Goal: Task Accomplishment & Management: Use online tool/utility

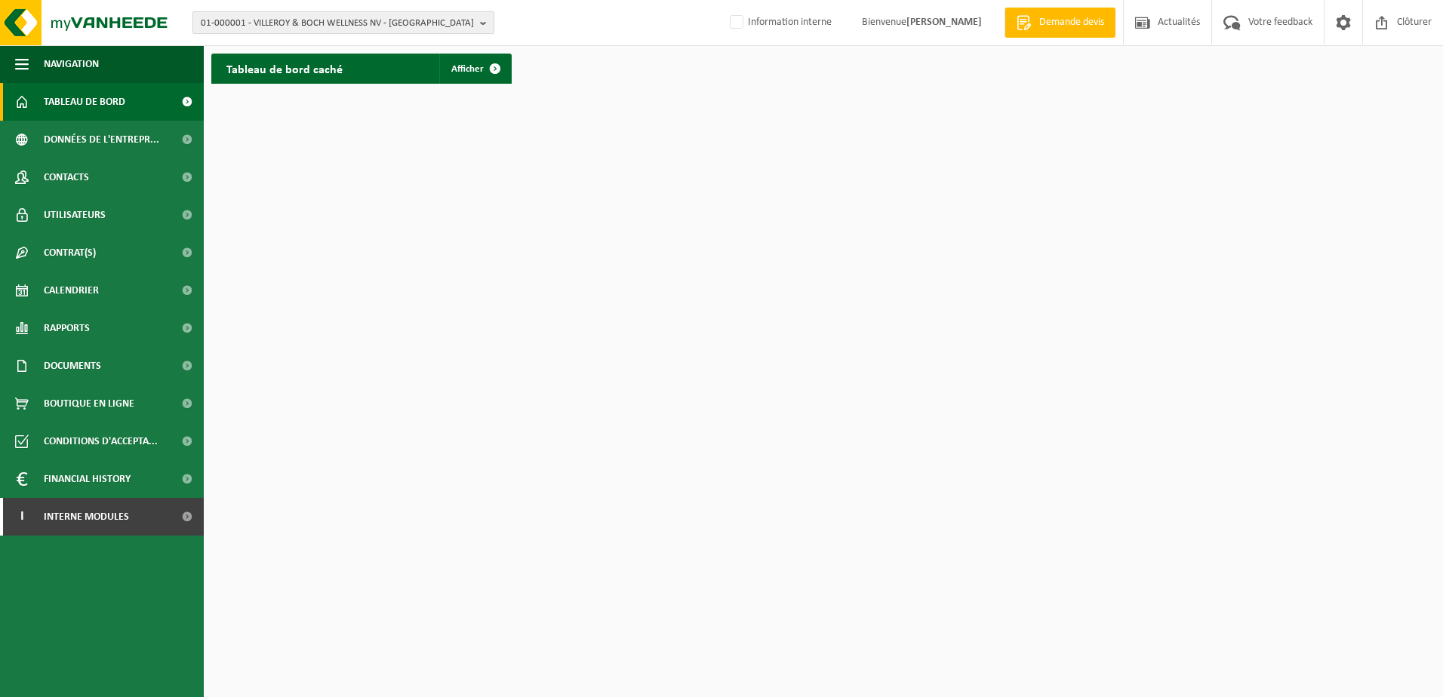
click at [345, 19] on span "01-000001 - VILLEROY & BOCH WELLNESS NV - ROESELARE" at bounding box center [337, 23] width 273 height 23
paste input "10-862329"
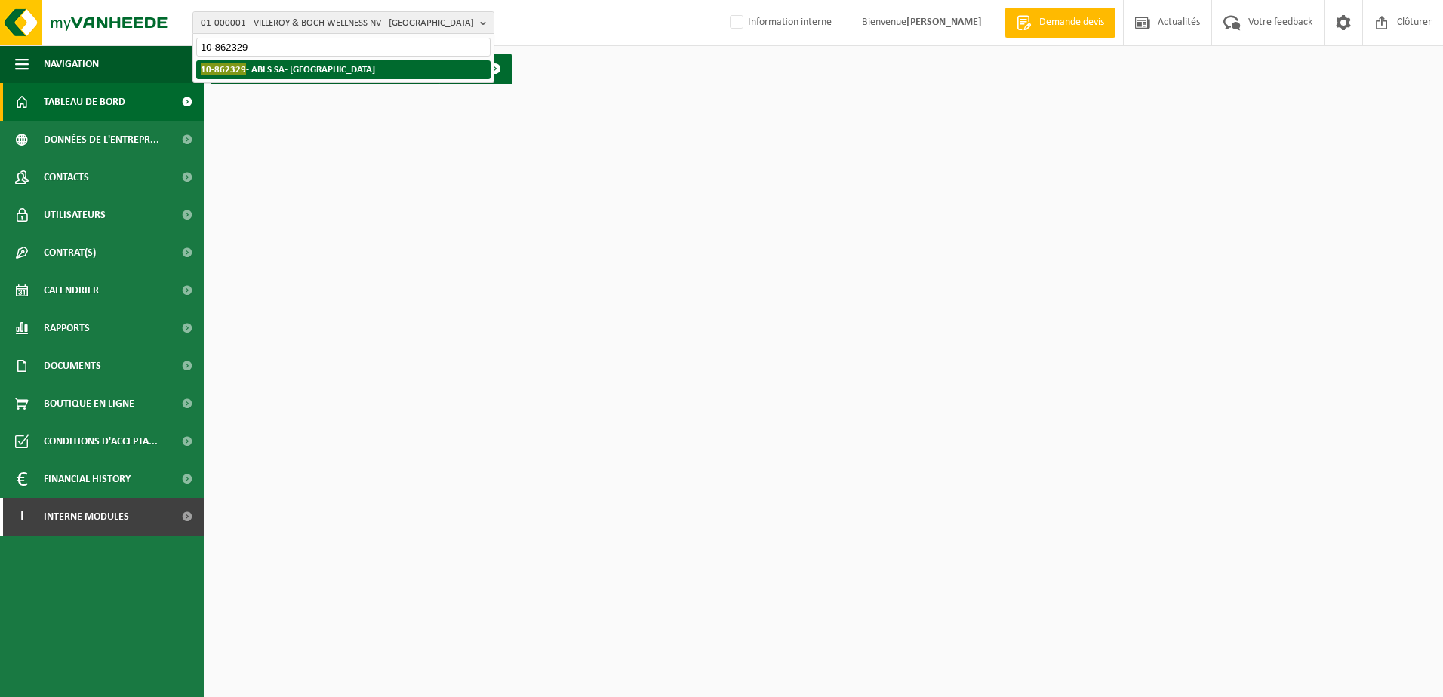
type input "10-862329"
click at [338, 69] on strong "10-862329 - ABLS SA- CENTRE KAMA - MONS" at bounding box center [288, 68] width 174 height 11
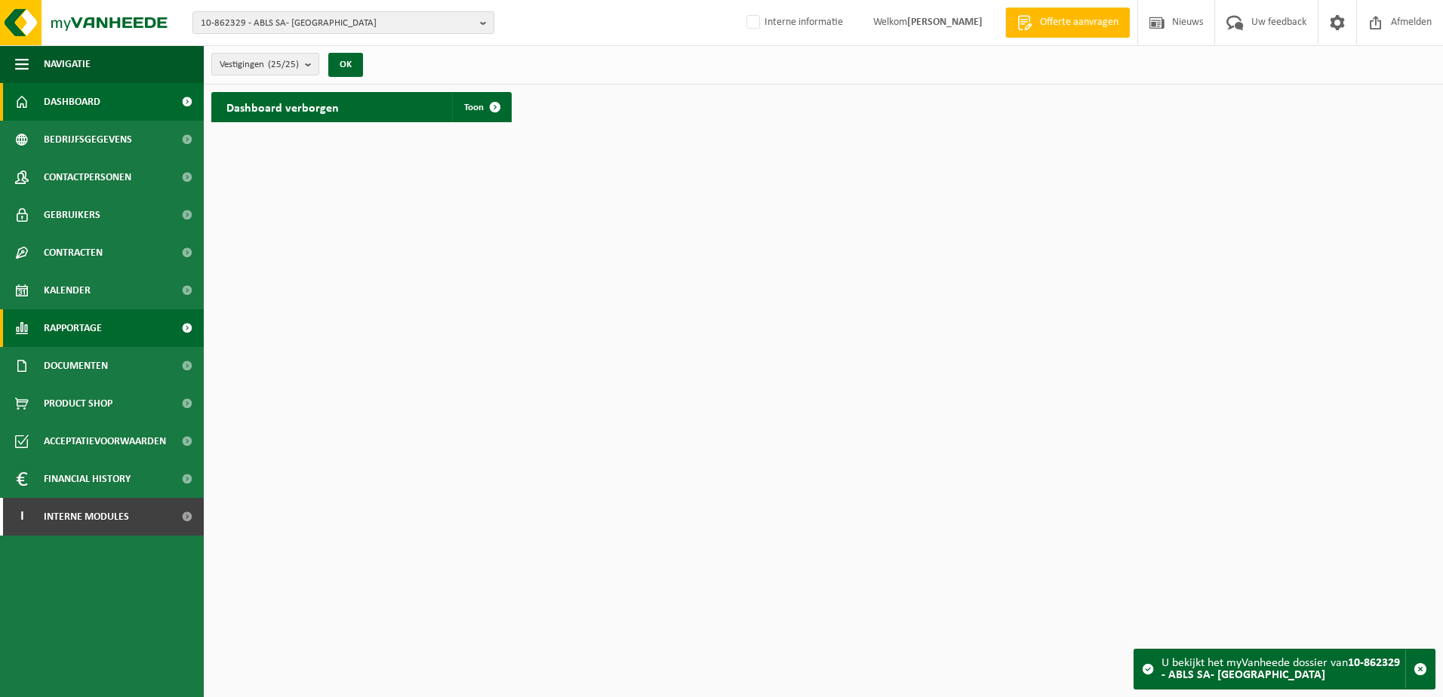
click at [105, 317] on link "Rapportage" at bounding box center [102, 328] width 204 height 38
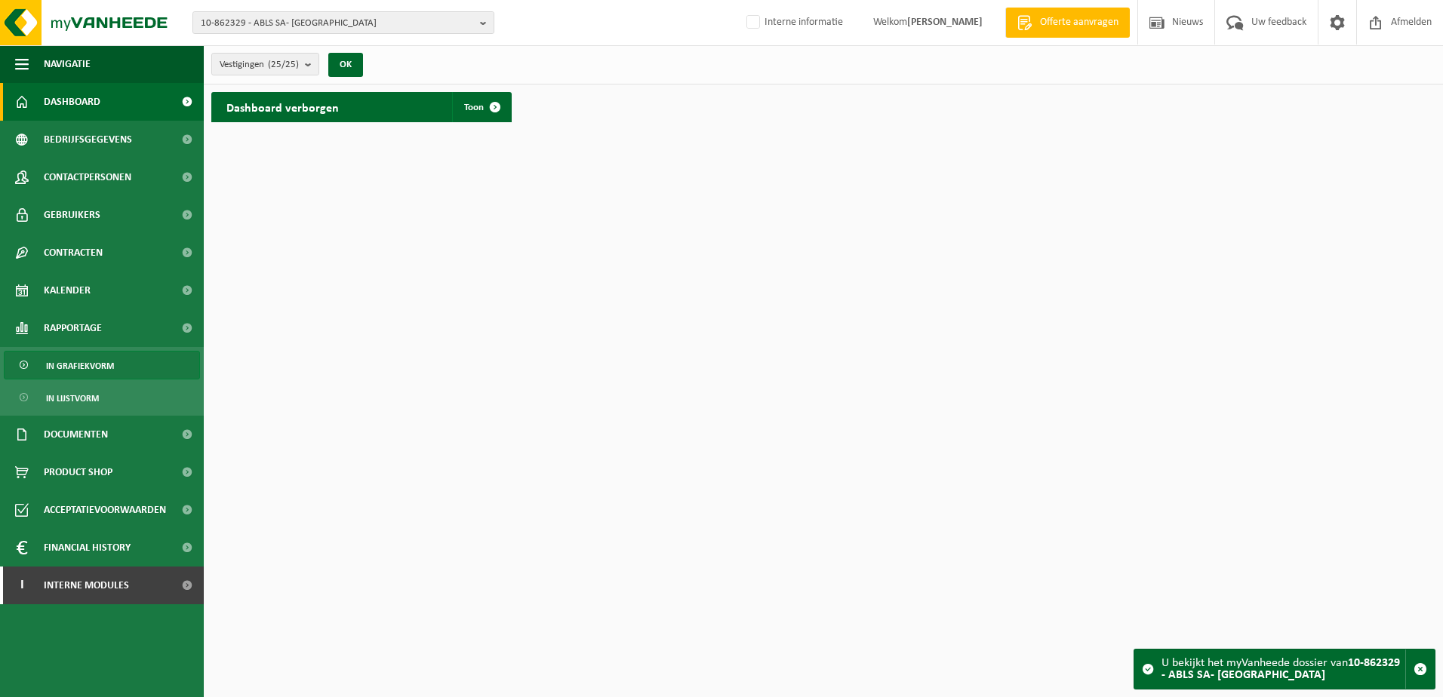
click at [88, 370] on span "In grafiekvorm" at bounding box center [80, 366] width 68 height 29
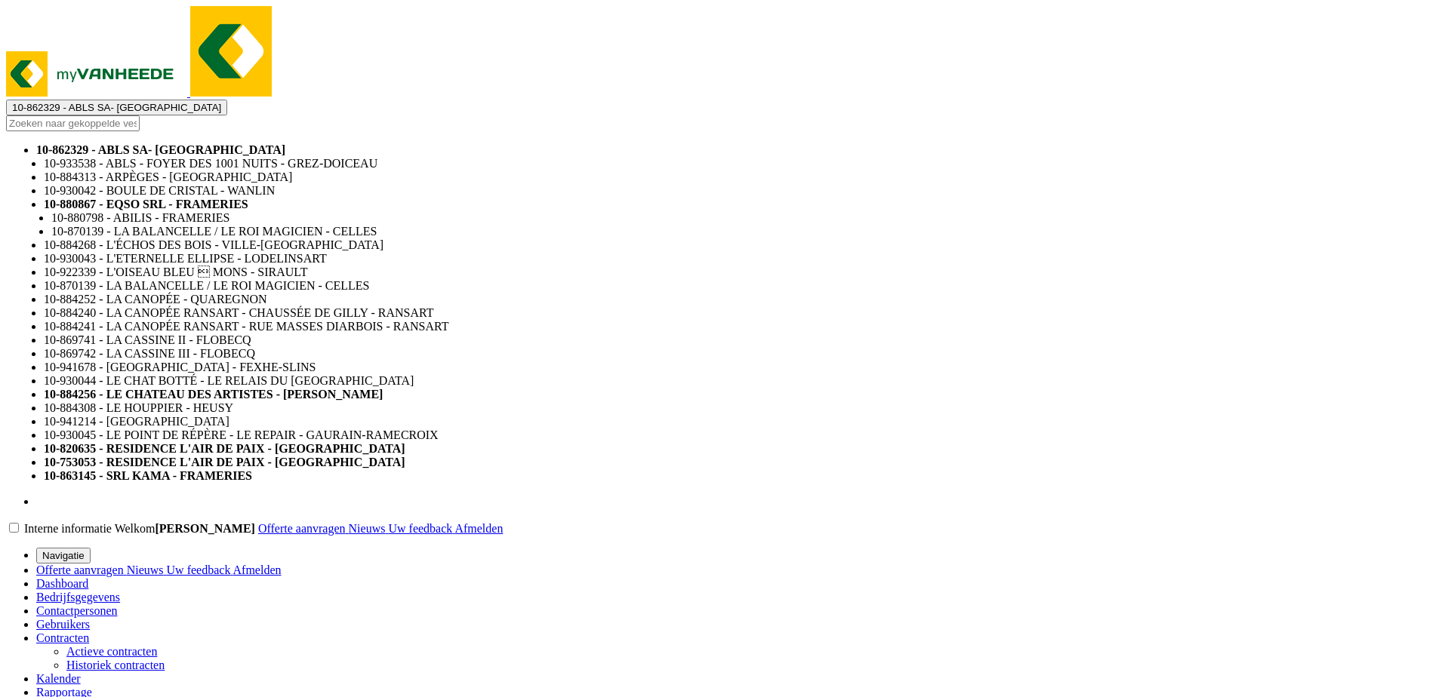
click at [221, 102] on span "10-862329 - ABLS SA- CENTRE KAMA - MONS" at bounding box center [116, 107] width 209 height 11
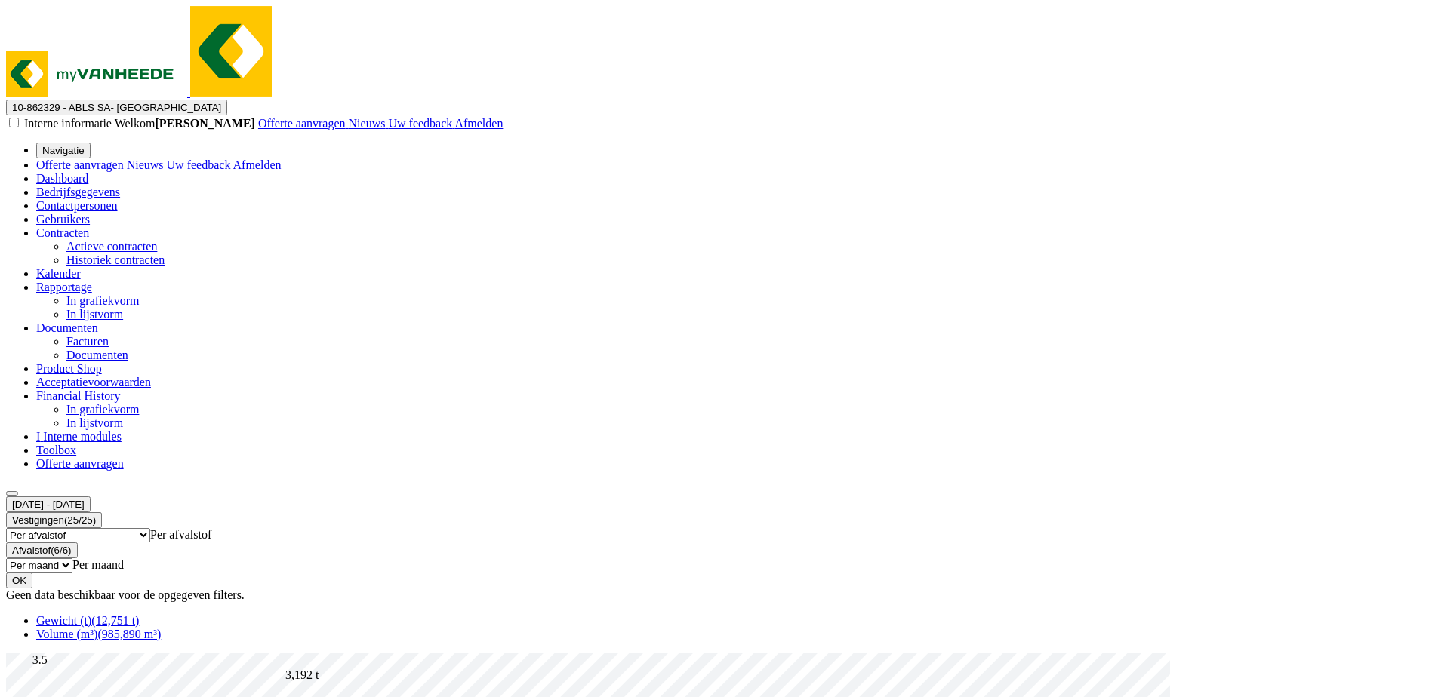
click at [221, 102] on span "10-862329 - ABLS SA- CENTRE KAMA - MONS" at bounding box center [116, 107] width 209 height 11
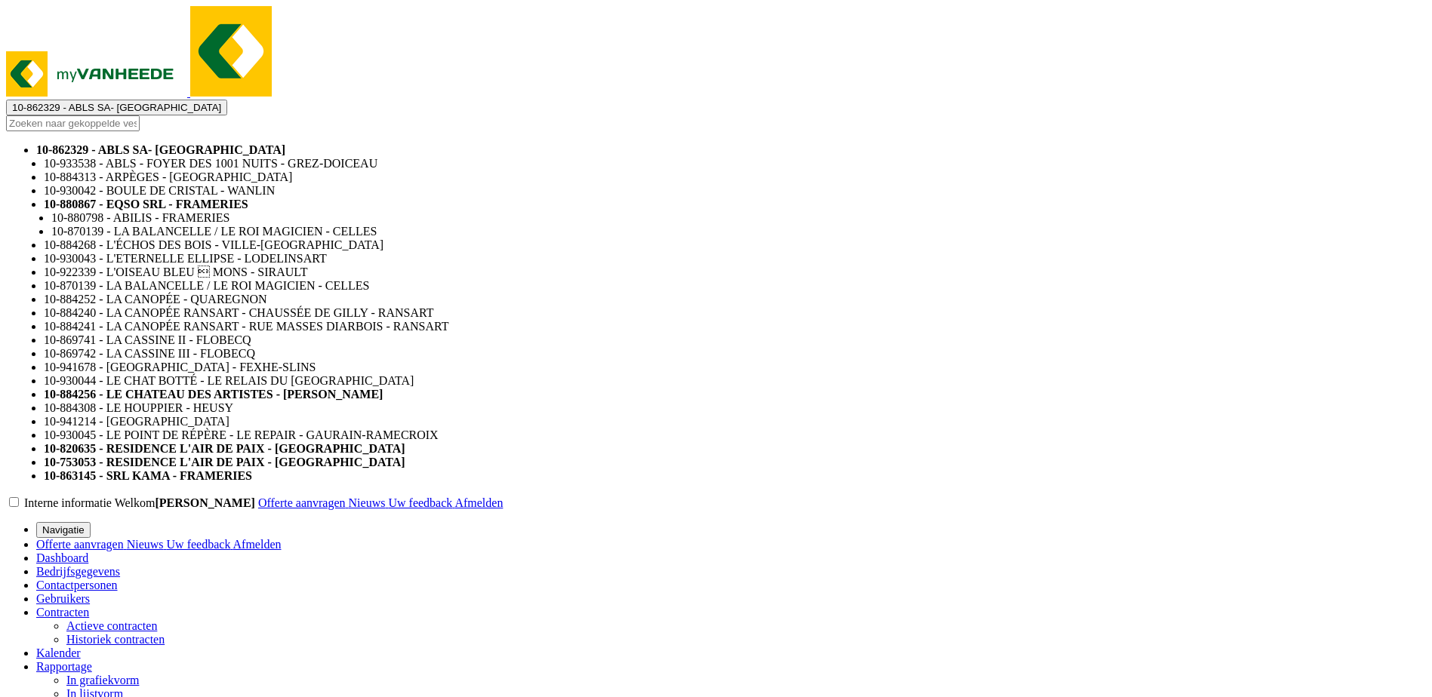
click at [408, 171] on li "10-884313 - ARPÈGES - [GEOGRAPHIC_DATA]" at bounding box center [735, 178] width 1382 height 14
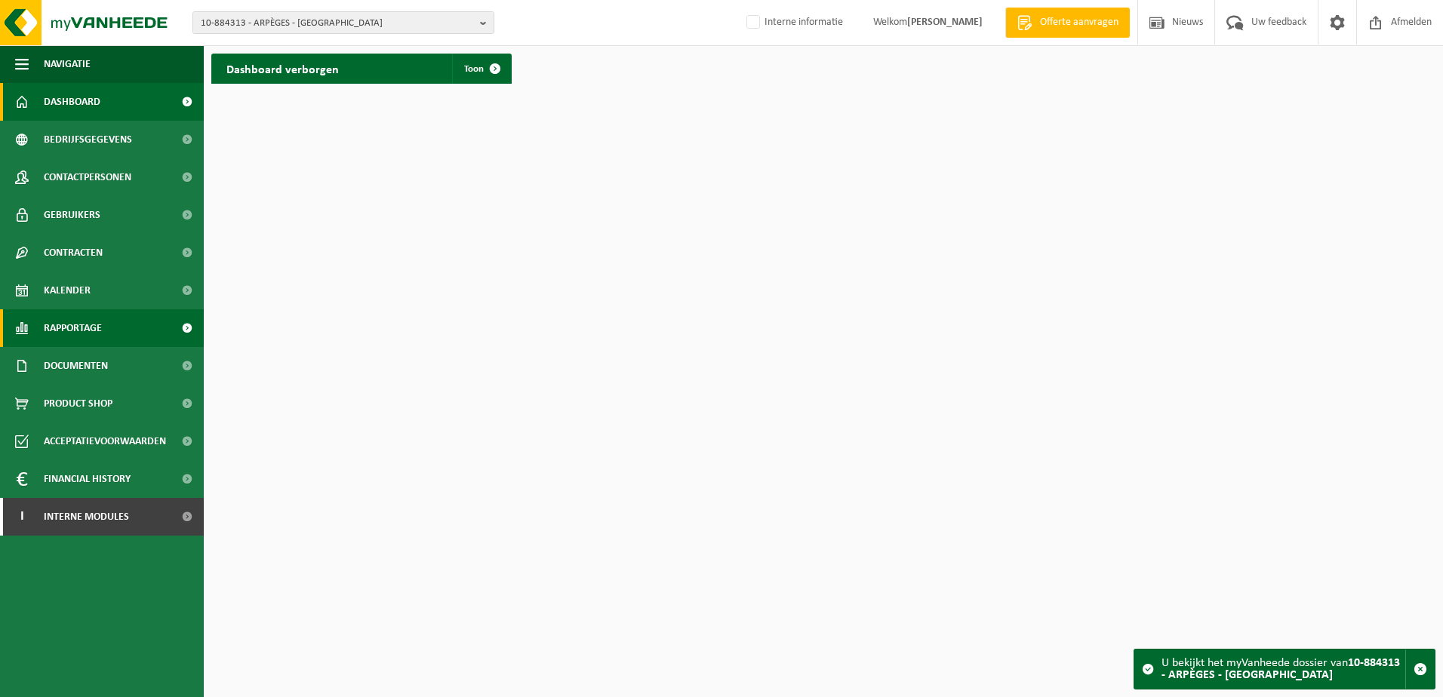
click at [106, 324] on link "Rapportage" at bounding box center [102, 328] width 204 height 38
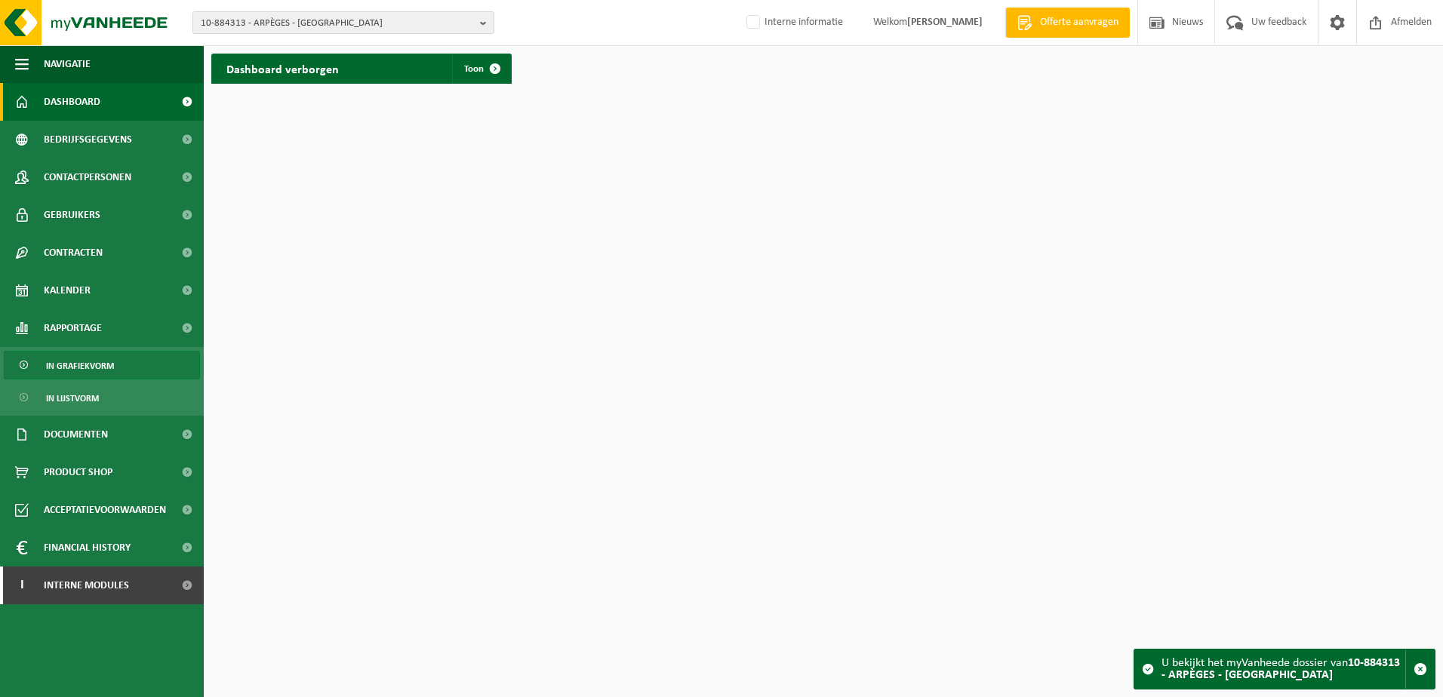
click at [88, 371] on span "In grafiekvorm" at bounding box center [80, 366] width 68 height 29
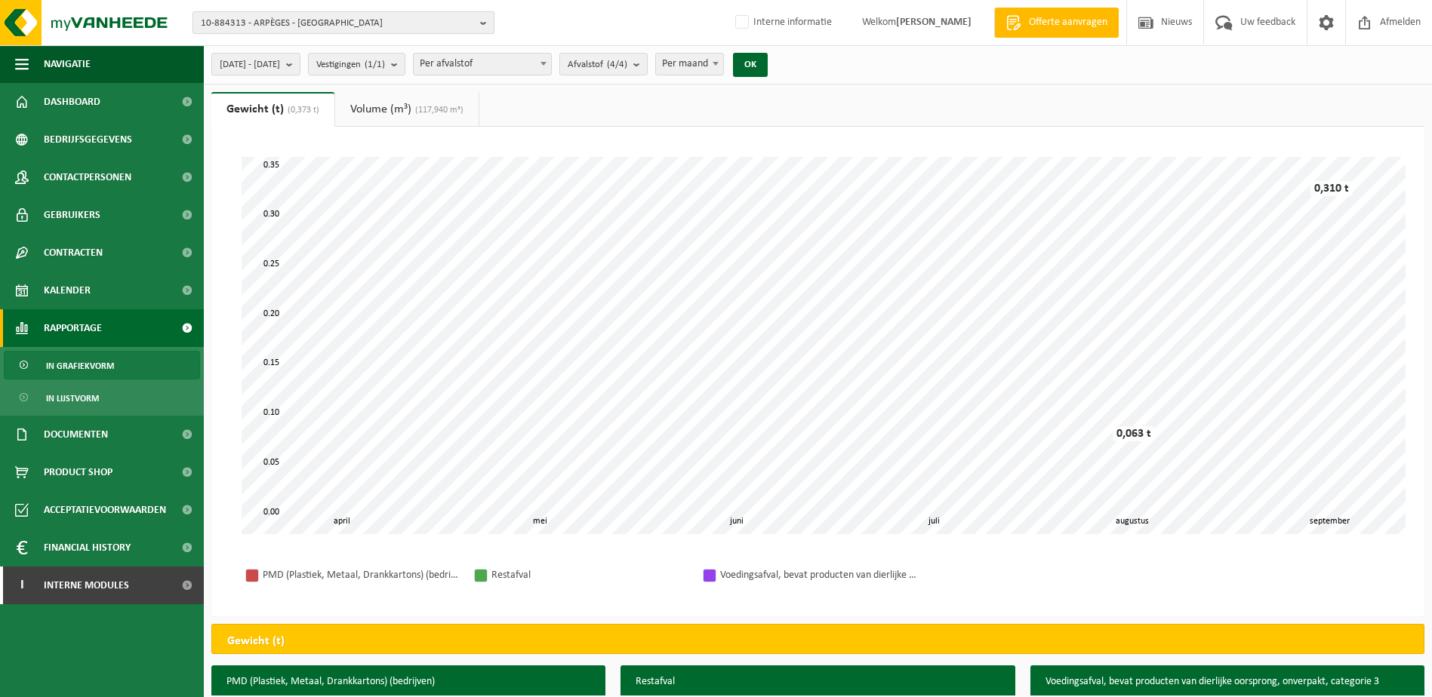
click at [480, 26] on b "button" at bounding box center [487, 22] width 14 height 21
click at [300, 69] on b "submit" at bounding box center [293, 64] width 14 height 21
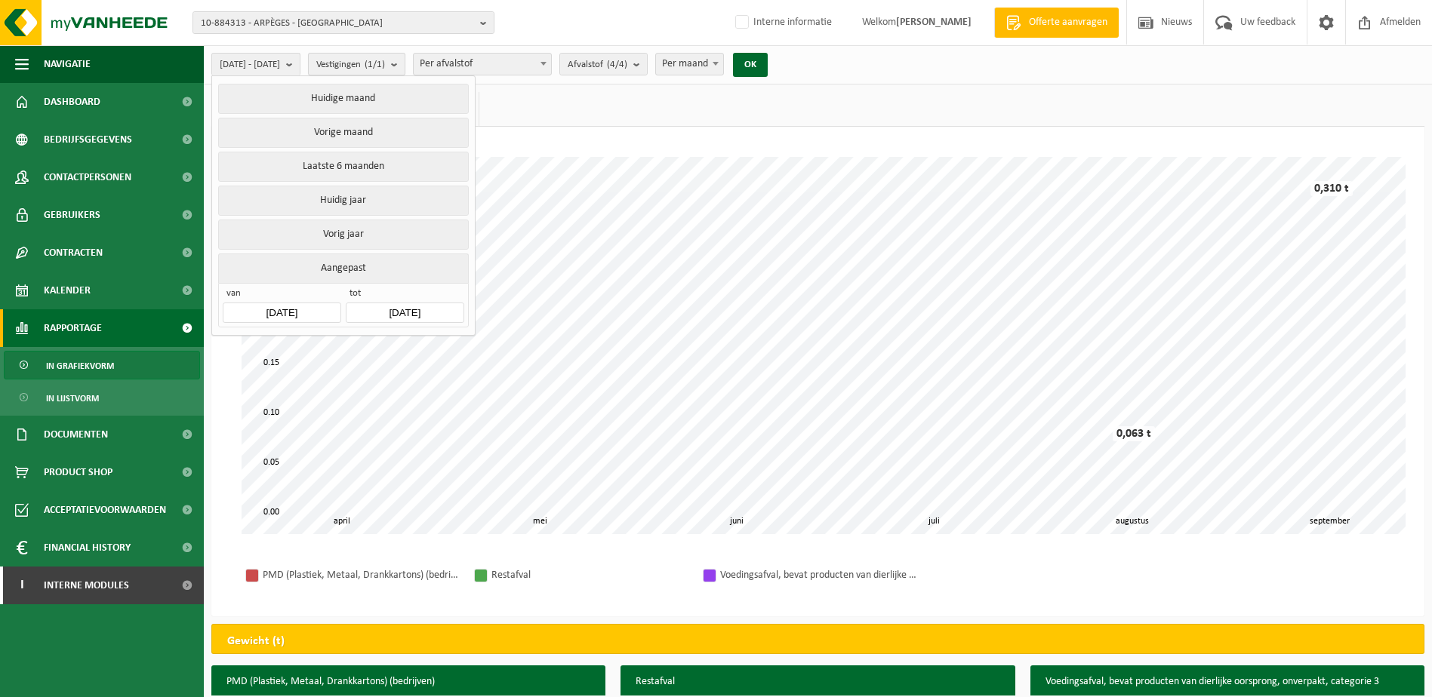
click at [404, 65] on b "submit" at bounding box center [398, 64] width 14 height 21
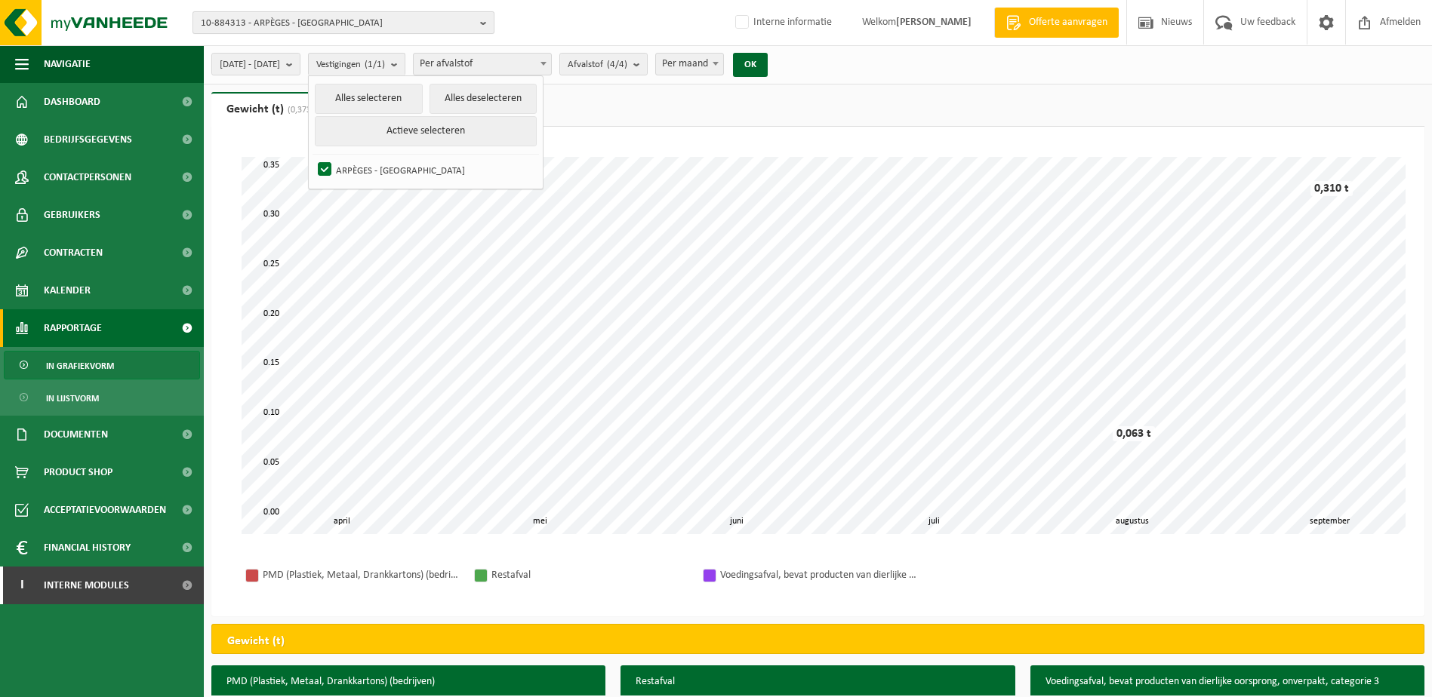
click at [469, 24] on span "10-884313 - ARPÈGES - [GEOGRAPHIC_DATA]" at bounding box center [337, 23] width 273 height 23
